Goal: Information Seeking & Learning: Learn about a topic

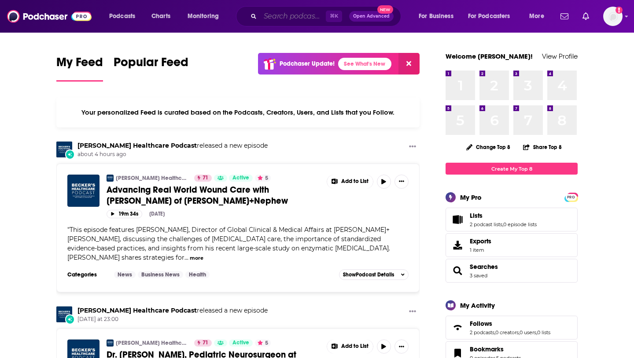
click at [273, 18] on input "Search podcasts, credits, & more..." at bounding box center [293, 16] width 66 height 14
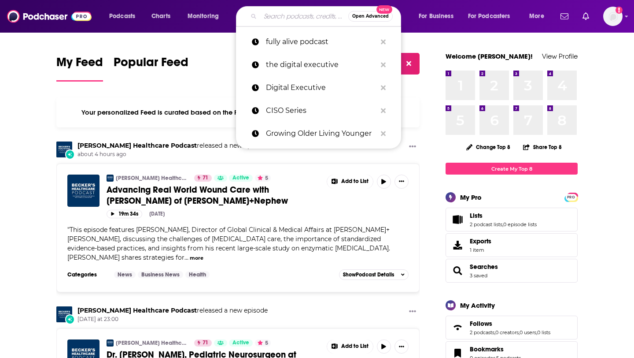
paste input "Accounting Influencers podcast"
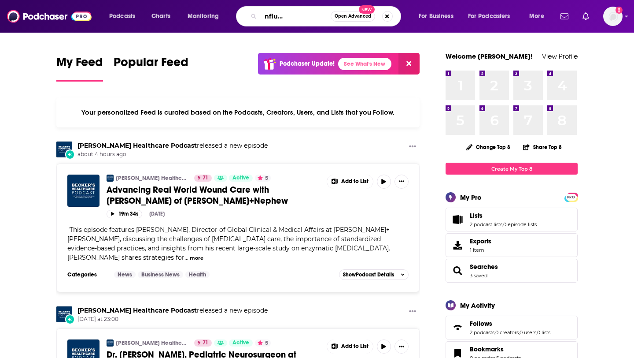
type input "Accounting Influencers podcast"
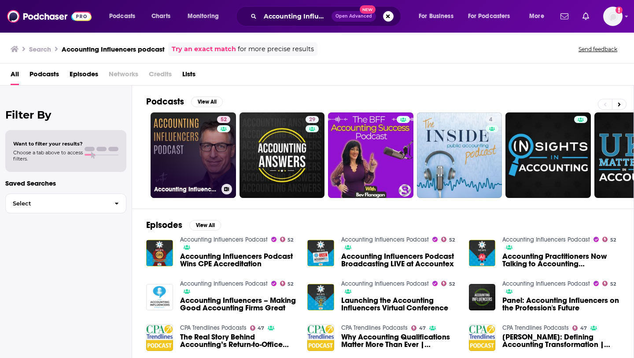
click at [193, 138] on link "52 Accounting Influencers Podcast" at bounding box center [193, 154] width 85 height 85
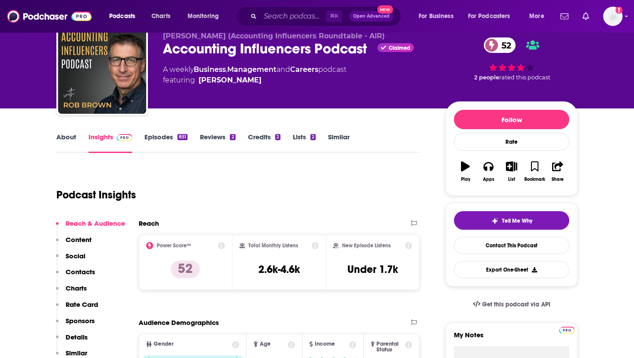
scroll to position [48, 0]
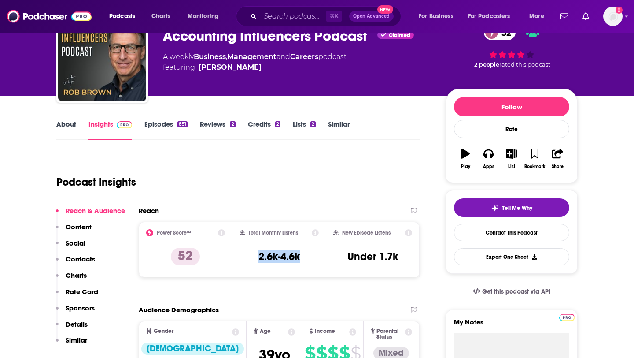
drag, startPoint x: 255, startPoint y: 257, endPoint x: 319, endPoint y: 261, distance: 64.0
click at [319, 261] on div "Total Monthly Listens 2.6k-4.6k" at bounding box center [280, 249] width 80 height 41
copy h3 "2.6k-4.6k"
click at [159, 130] on link "Episodes 851" at bounding box center [165, 130] width 43 height 20
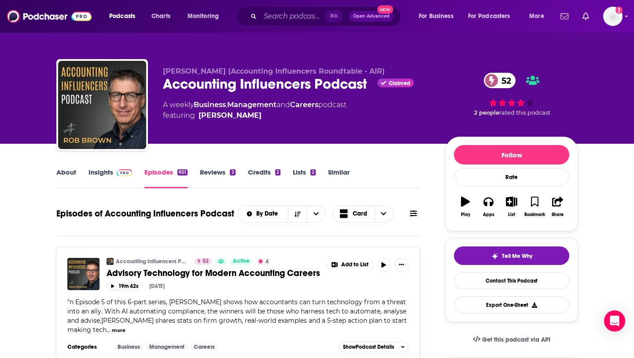
click at [97, 178] on link "Insights" at bounding box center [111, 178] width 44 height 20
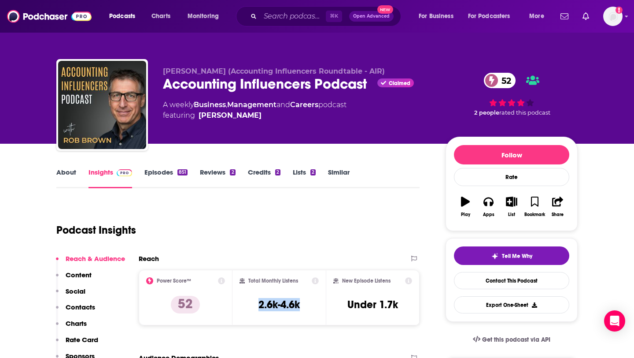
drag, startPoint x: 256, startPoint y: 309, endPoint x: 314, endPoint y: 309, distance: 58.6
click at [314, 309] on div "Total Monthly Listens 2.6k-4.6k" at bounding box center [280, 297] width 80 height 41
copy h3 "2.6k-4.6k"
